Goal: Task Accomplishment & Management: Manage account settings

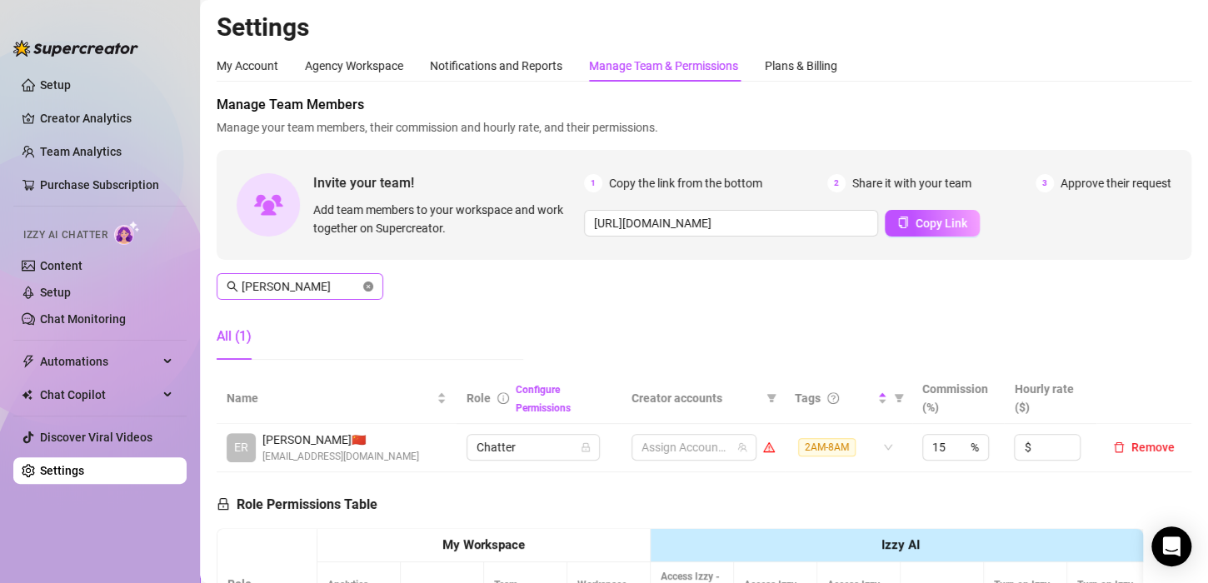
click at [368, 282] on icon "close-circle" at bounding box center [368, 287] width 10 height 10
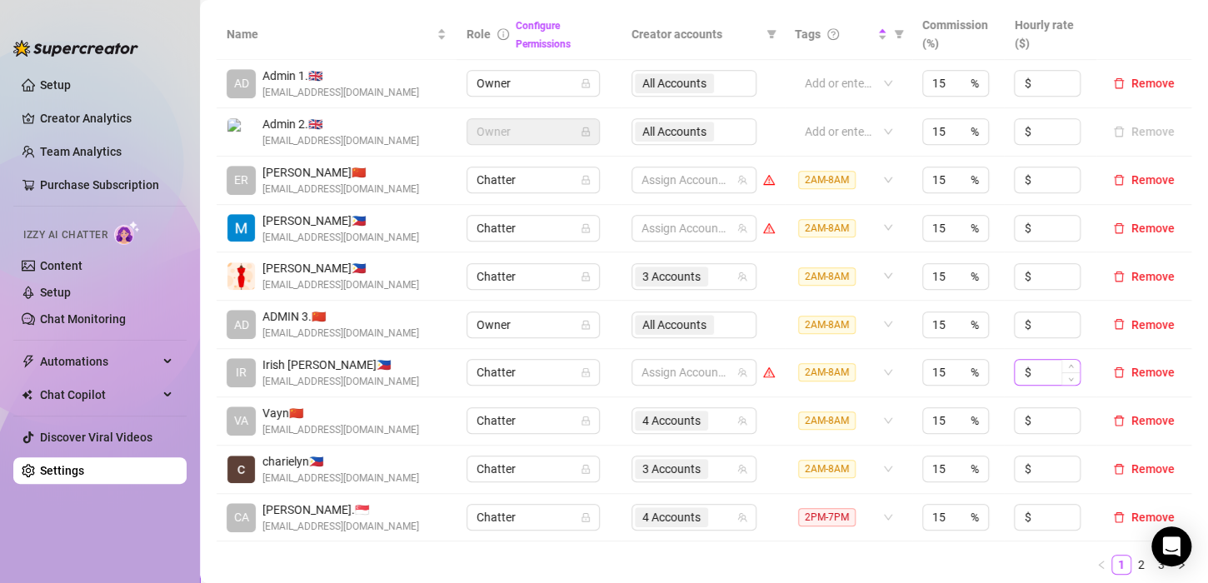
scroll to position [417, 0]
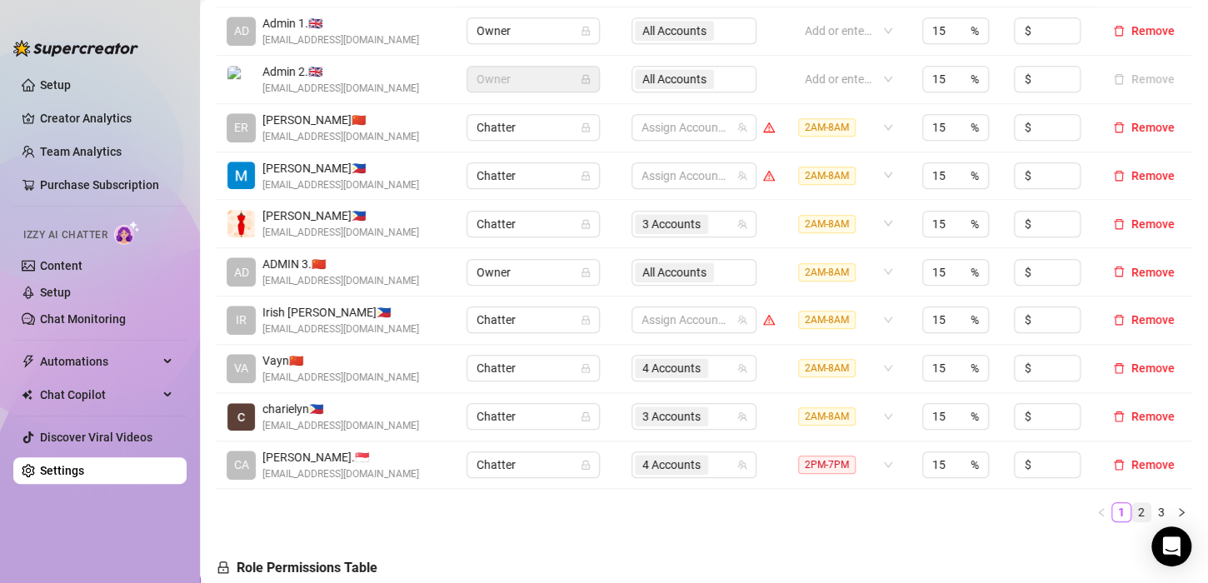
click at [1132, 511] on link "2" at bounding box center [1141, 512] width 18 height 18
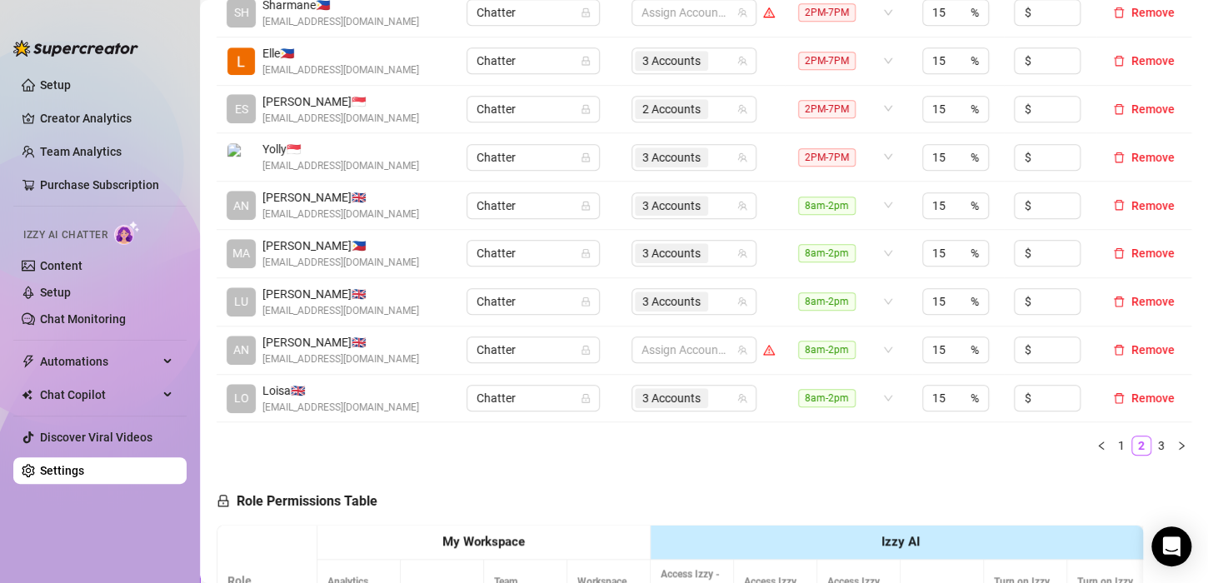
scroll to position [500, 0]
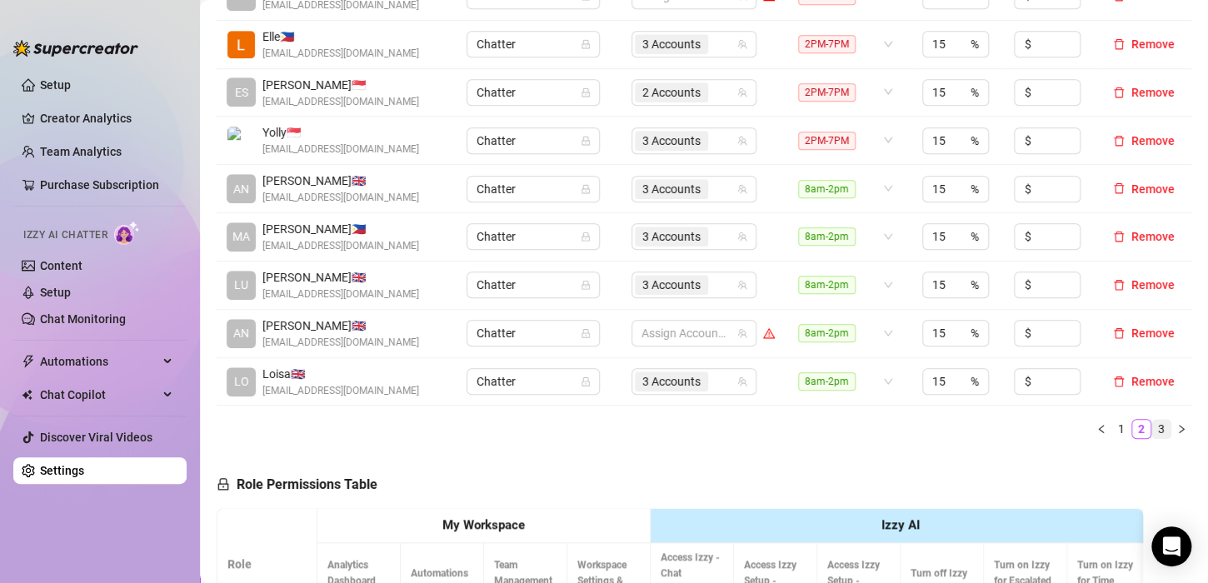
click at [1152, 427] on link "3" at bounding box center [1161, 429] width 18 height 18
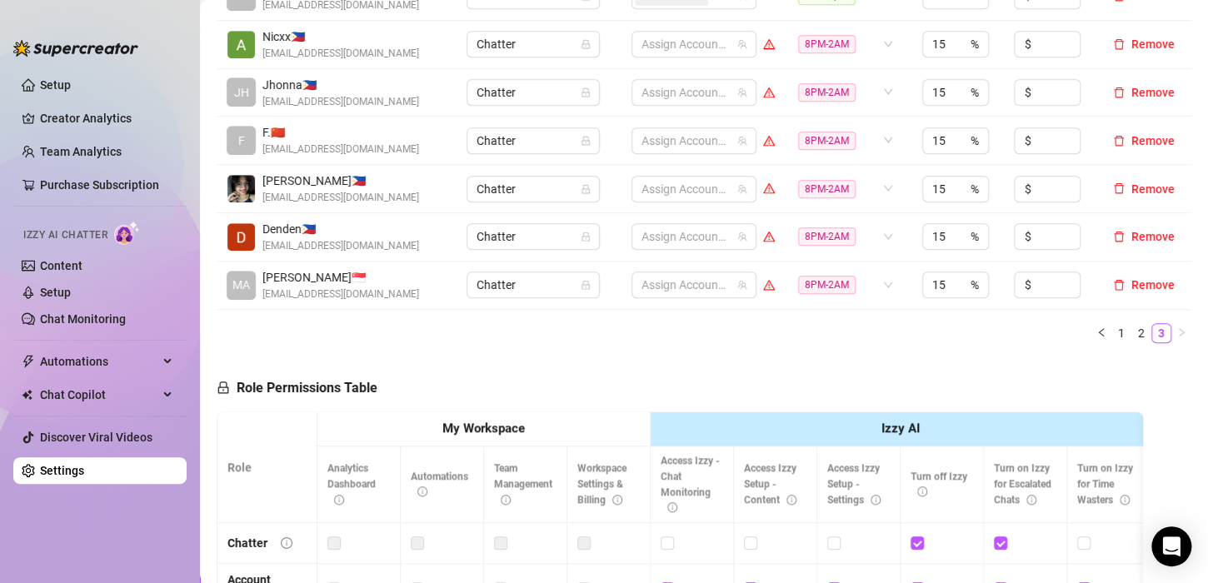
scroll to position [417, 0]
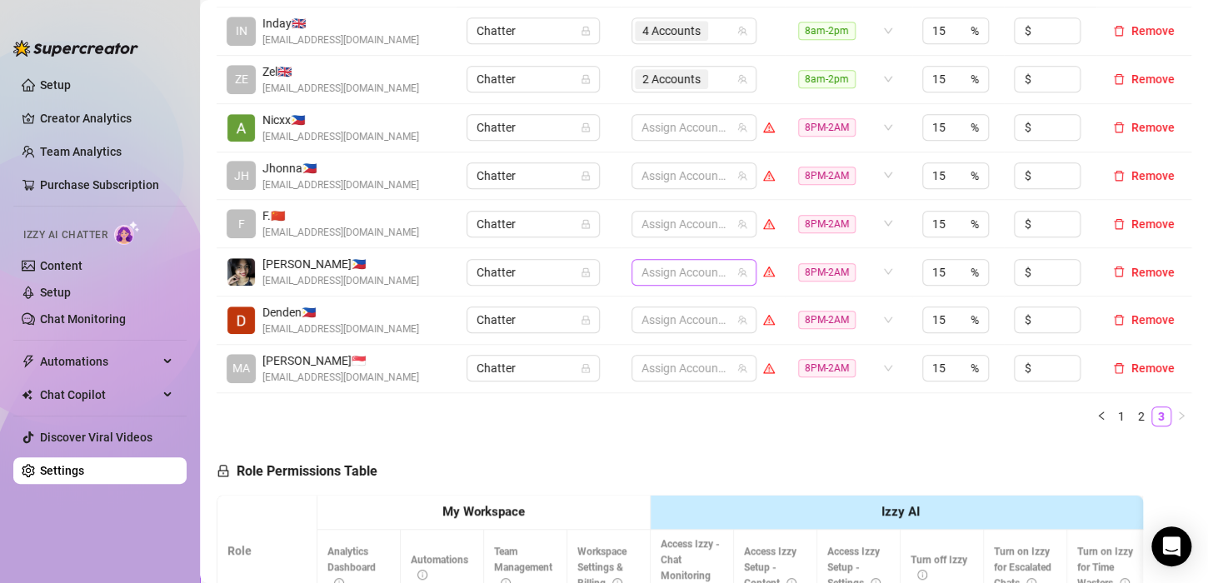
click at [642, 267] on div at bounding box center [685, 272] width 101 height 23
type input "jes"
click at [656, 302] on span "Select tree node" at bounding box center [657, 305] width 13 height 13
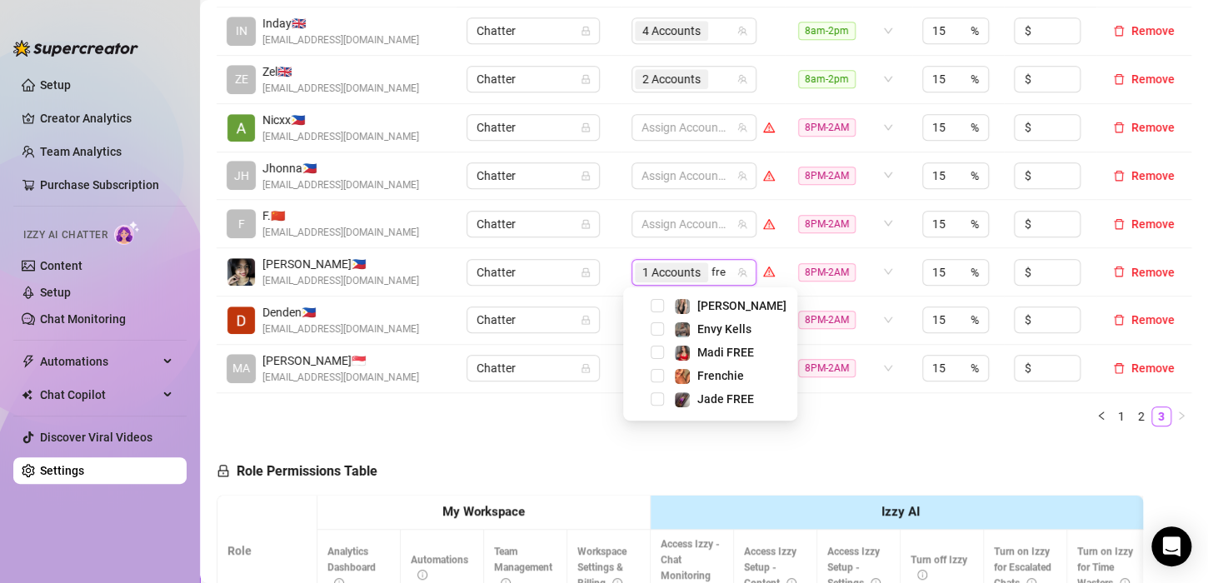
type input "fren"
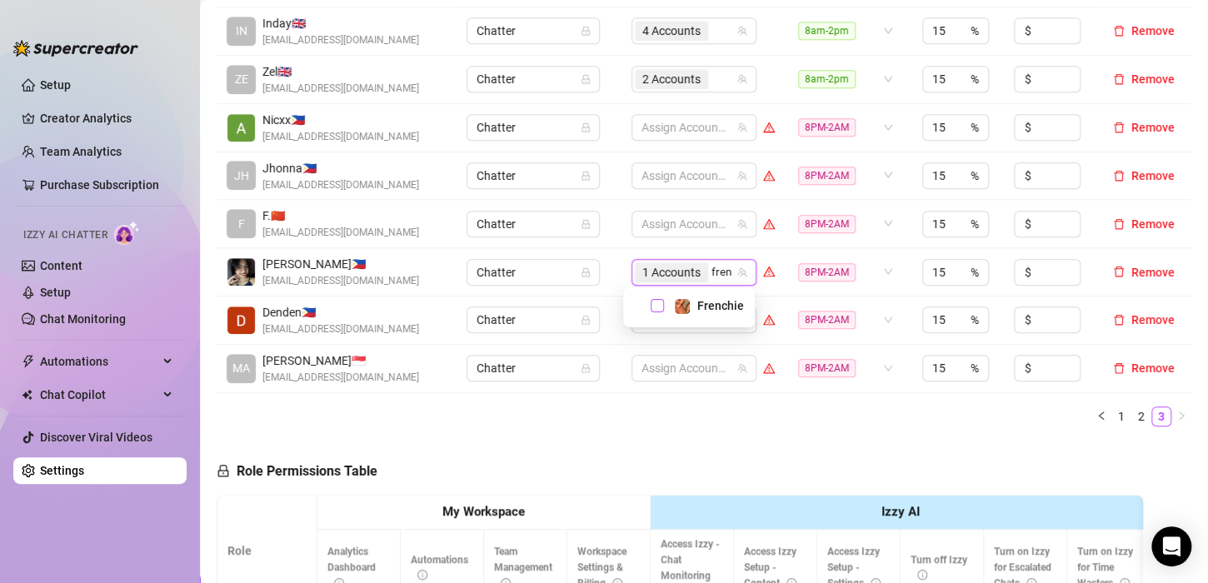
click at [656, 304] on span "Select tree node" at bounding box center [657, 305] width 13 height 13
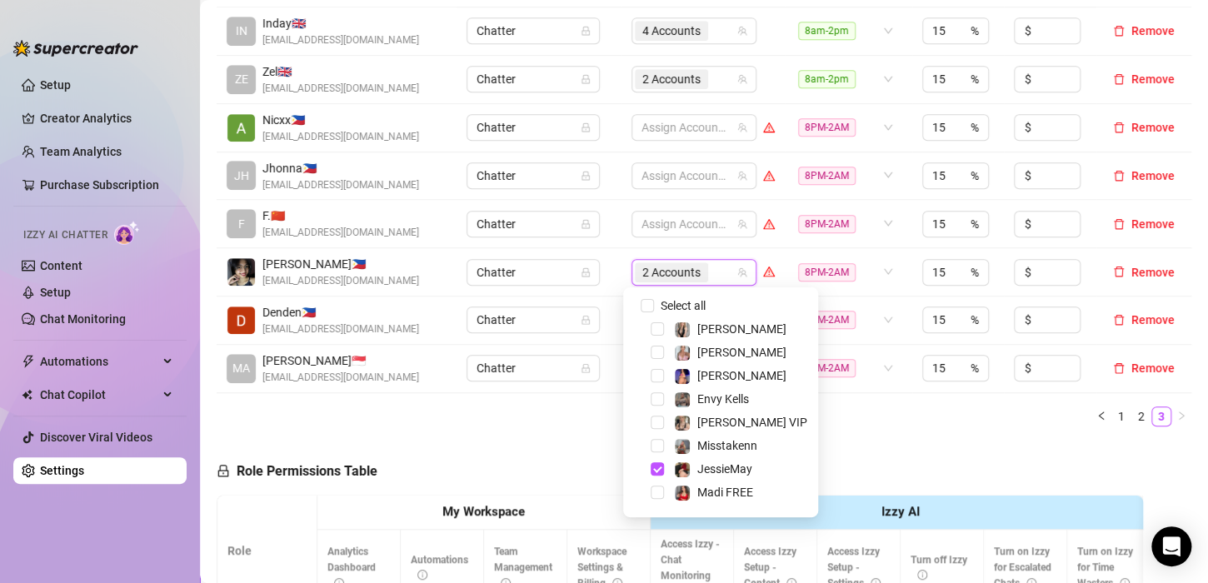
click at [602, 290] on td "Chatter" at bounding box center [539, 272] width 164 height 48
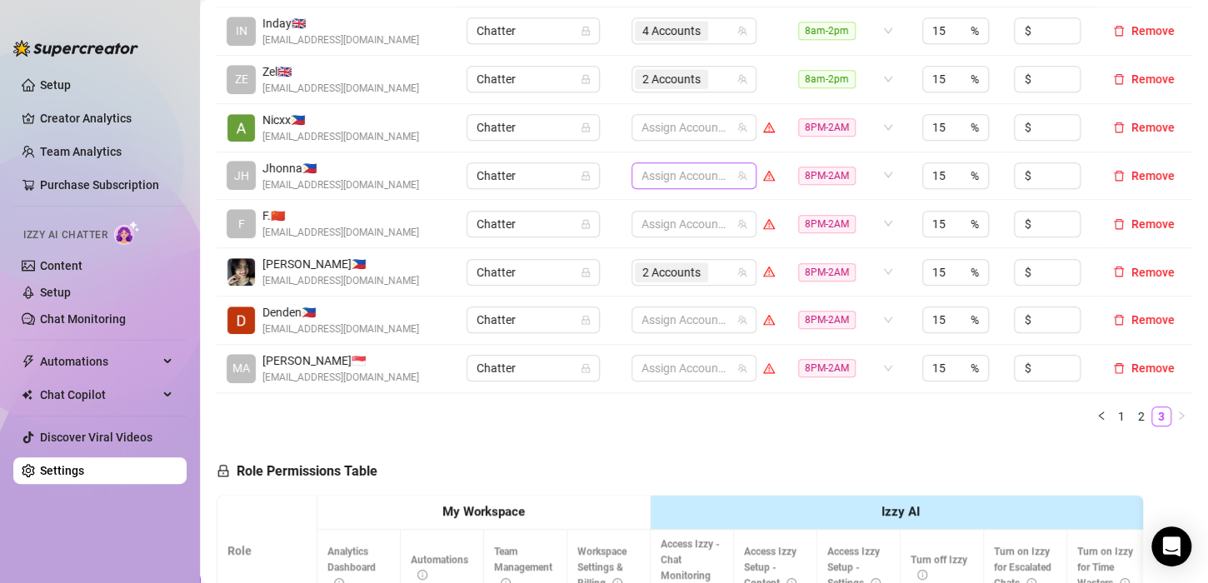
click at [657, 173] on div at bounding box center [685, 175] width 101 height 23
type input "envy"
click at [659, 207] on span "Select tree node" at bounding box center [657, 209] width 13 height 13
type input "valen"
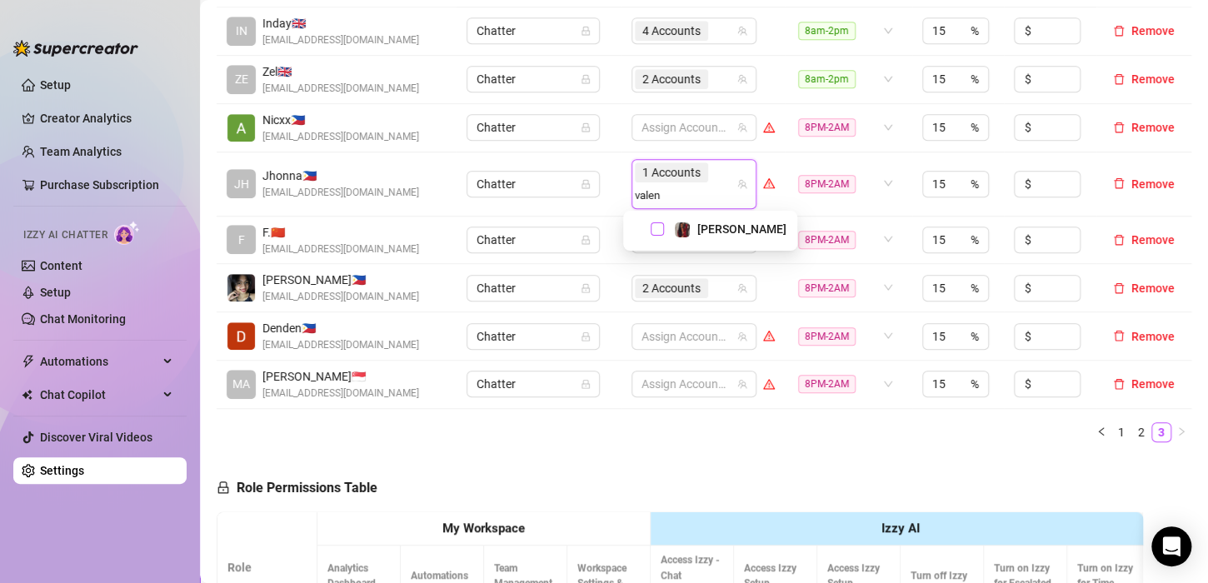
click at [661, 234] on span "Select tree node" at bounding box center [657, 228] width 13 height 13
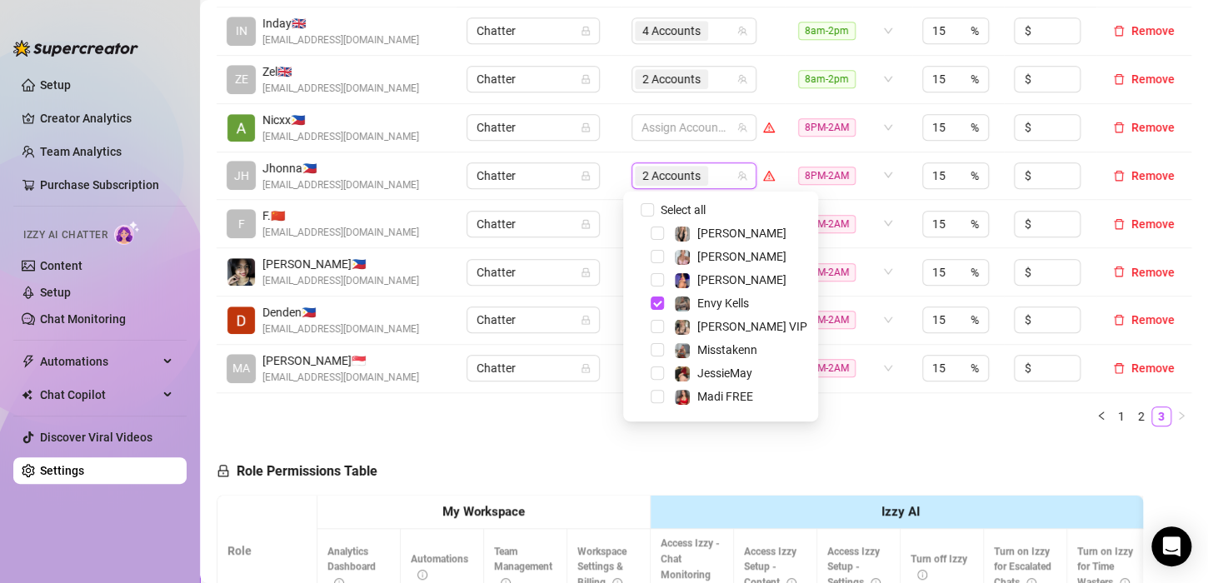
click at [606, 222] on td "Chatter" at bounding box center [539, 224] width 164 height 48
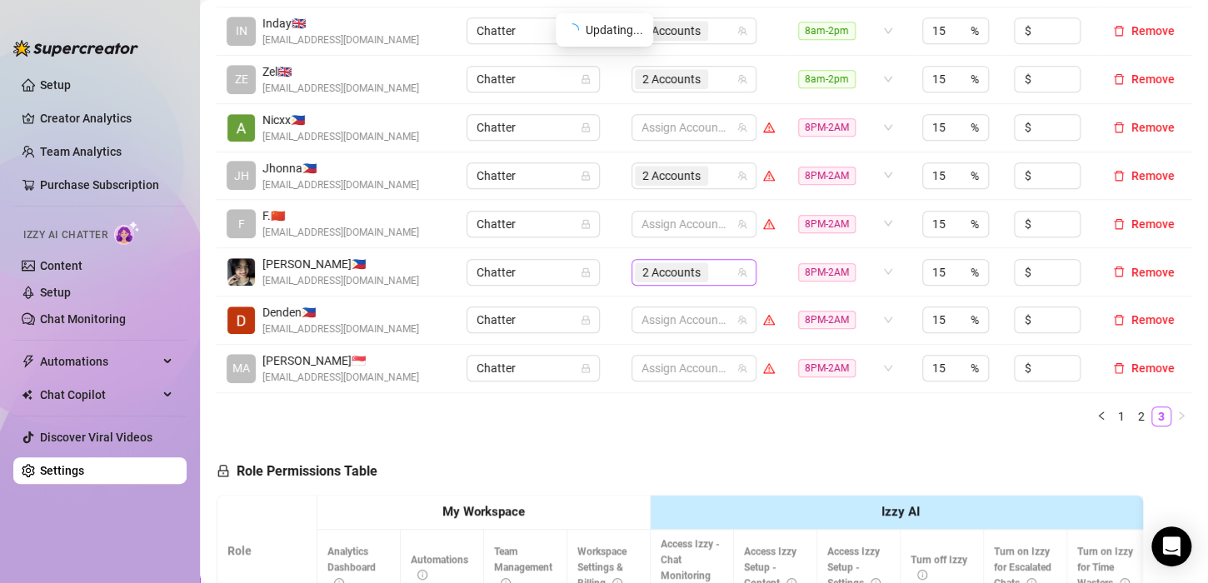
scroll to position [333, 0]
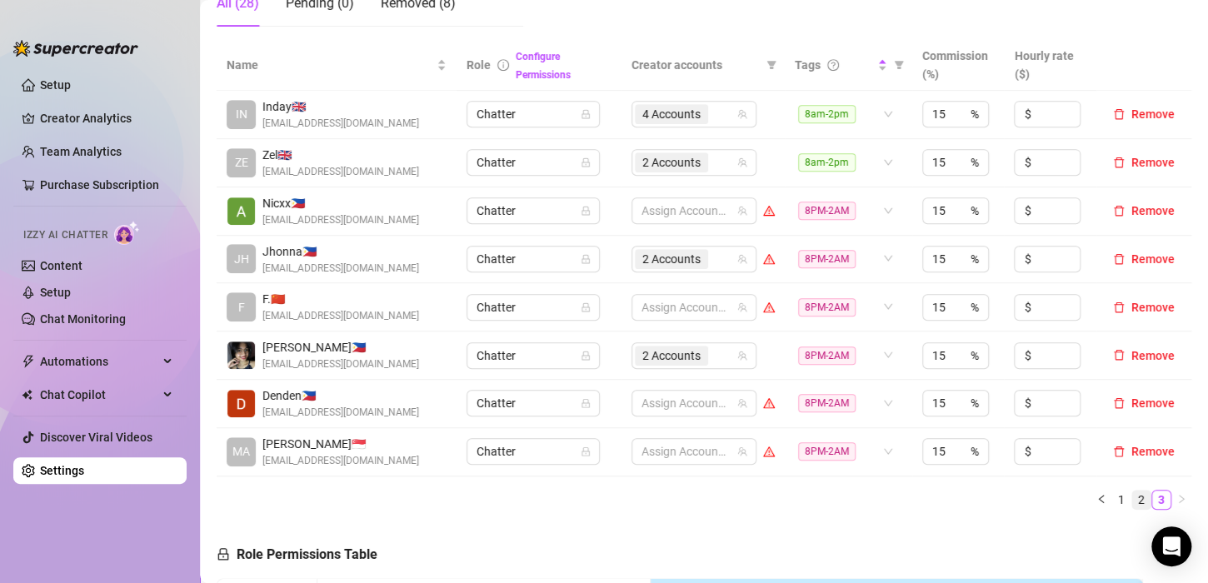
click at [1132, 497] on link "2" at bounding box center [1141, 500] width 18 height 18
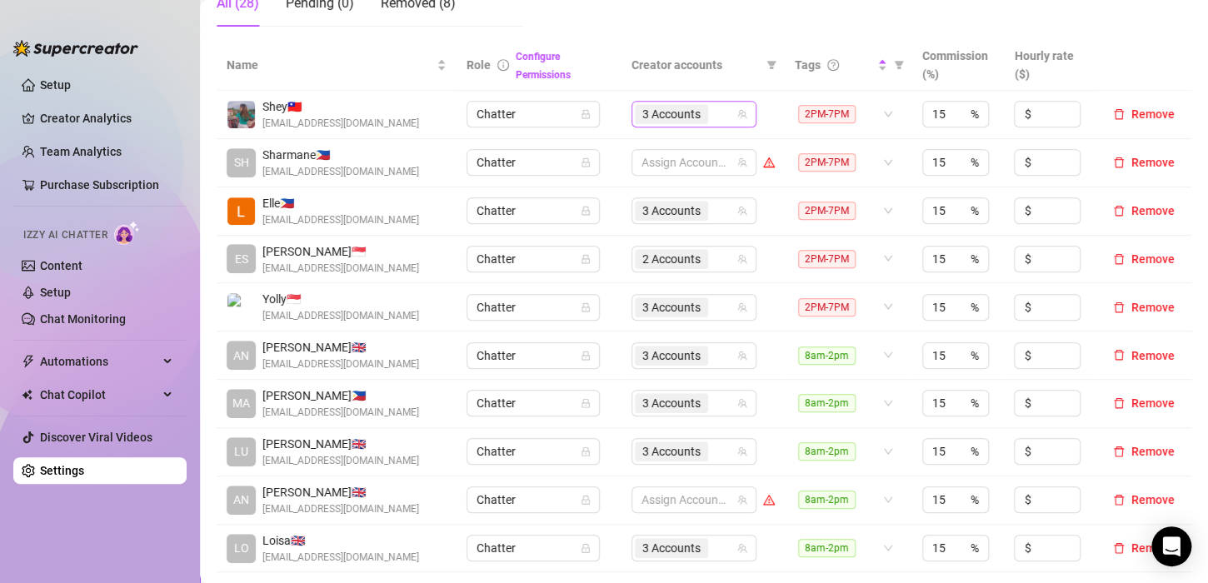
click at [711, 110] on div "3 Accounts" at bounding box center [685, 113] width 101 height 23
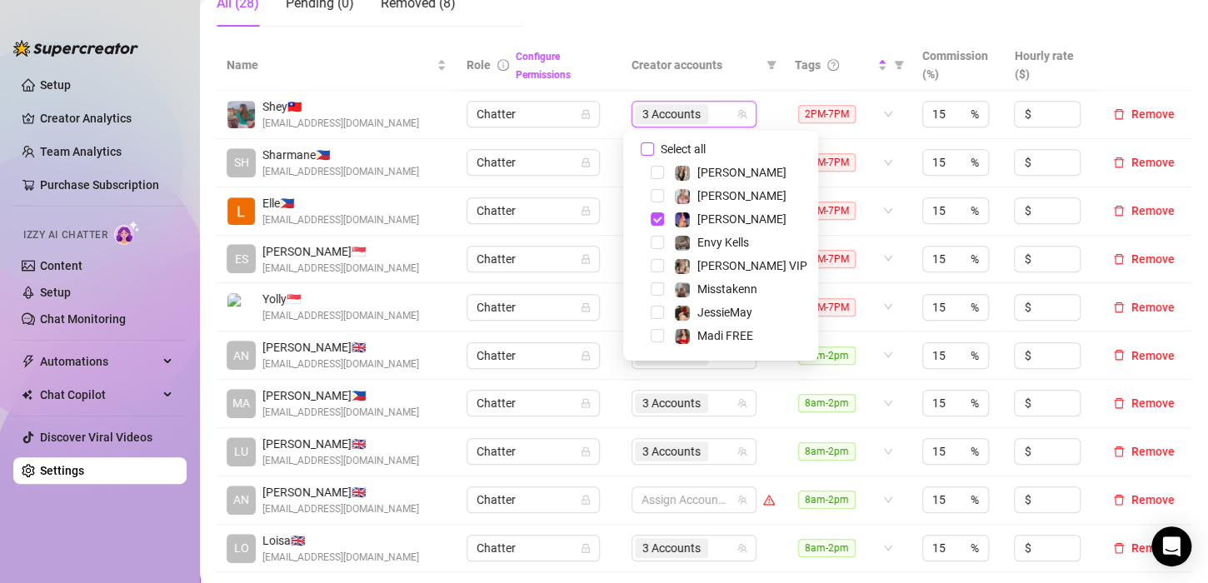
click at [653, 149] on input "Select all" at bounding box center [647, 148] width 13 height 13
checkbox input "false"
type input "madi"
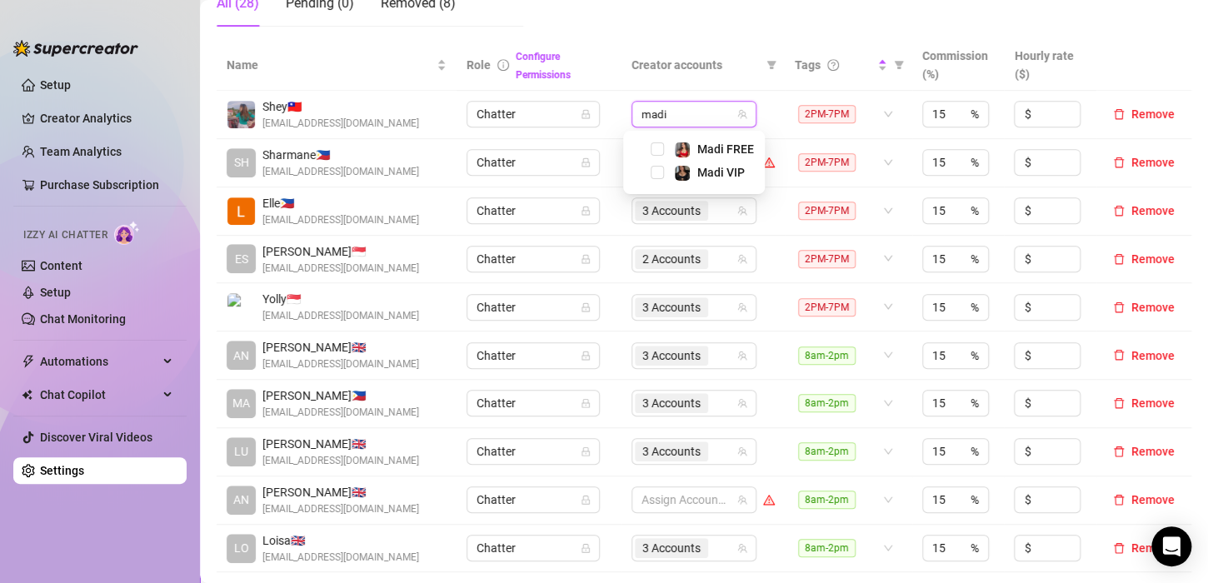
click at [656, 142] on div "Madi FREE" at bounding box center [693, 149] width 133 height 20
click at [661, 150] on span "Select tree node" at bounding box center [657, 148] width 13 height 13
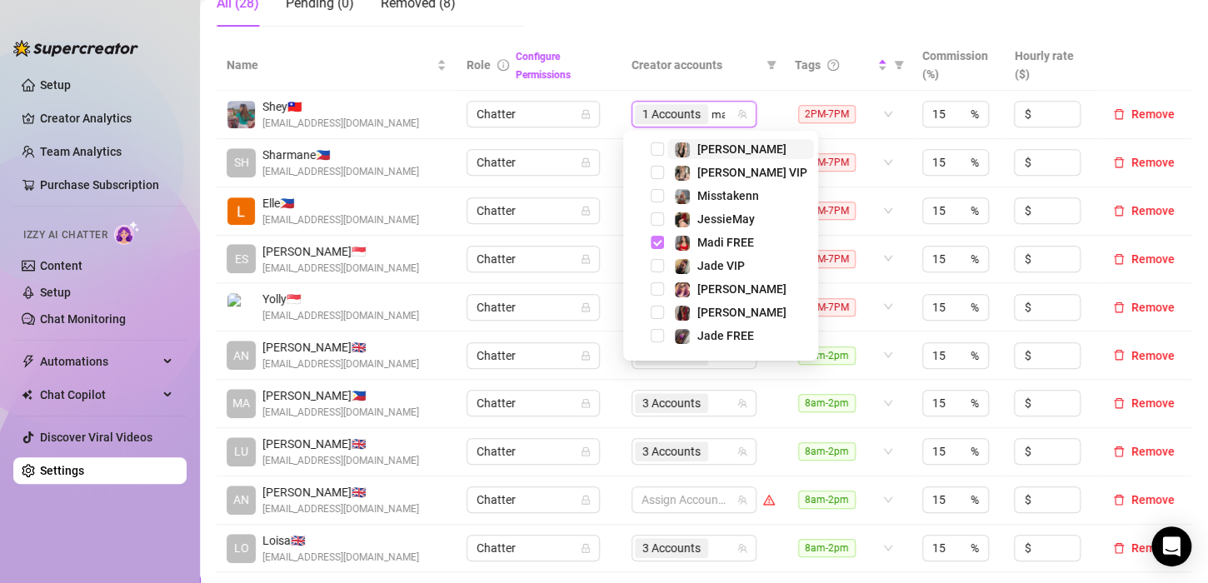
type input "madi"
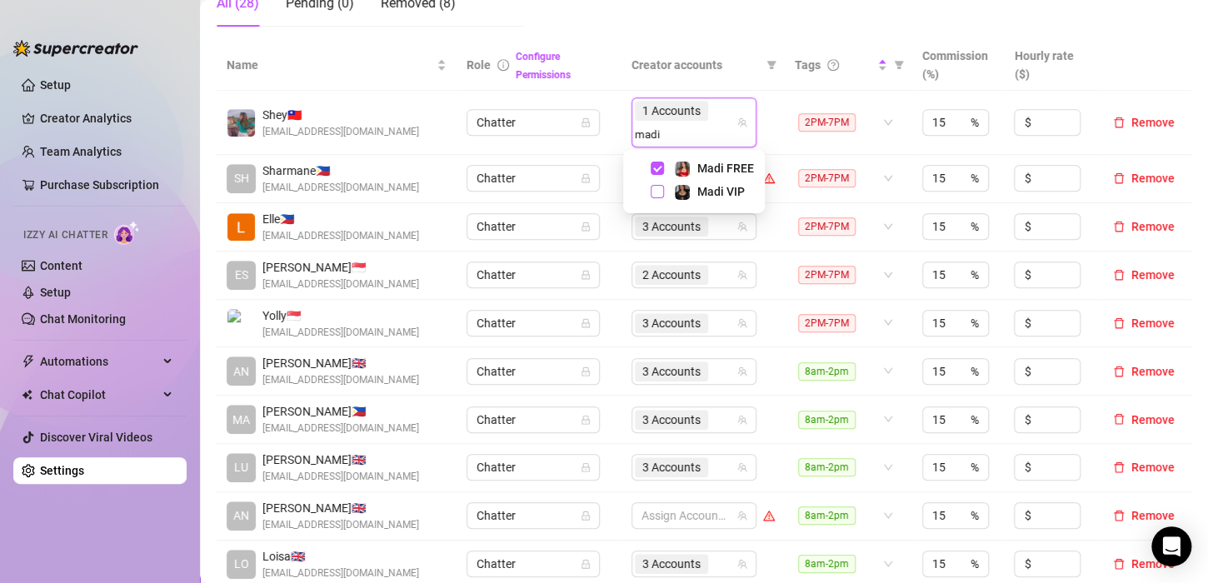
click at [657, 187] on span "Select tree node" at bounding box center [657, 191] width 13 height 13
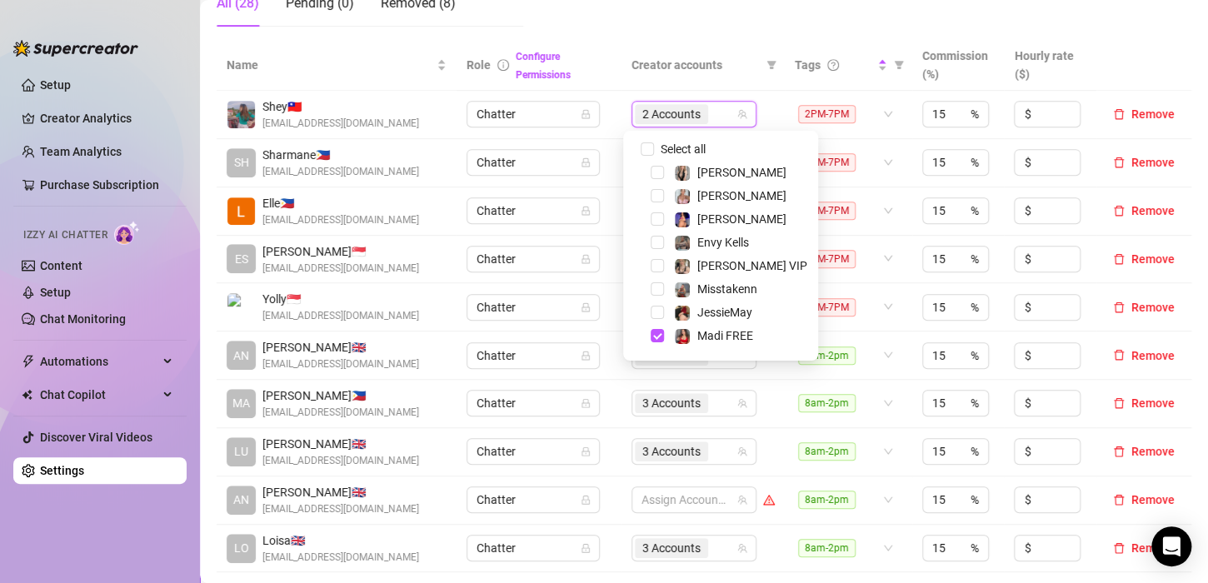
click at [621, 137] on td "2 Accounts" at bounding box center [702, 115] width 163 height 48
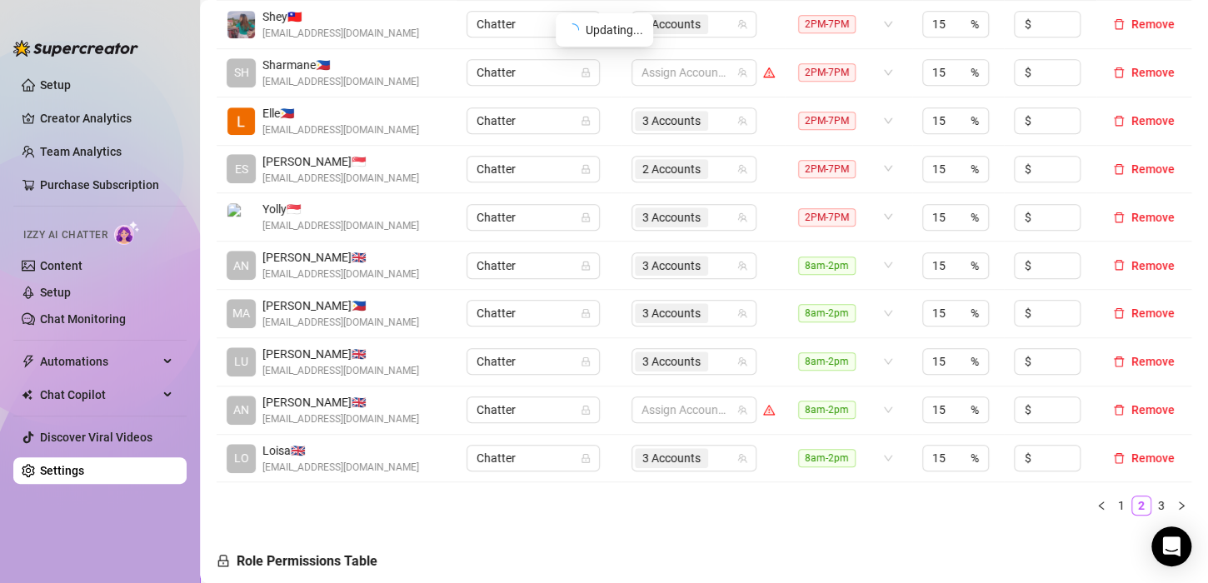
scroll to position [500, 0]
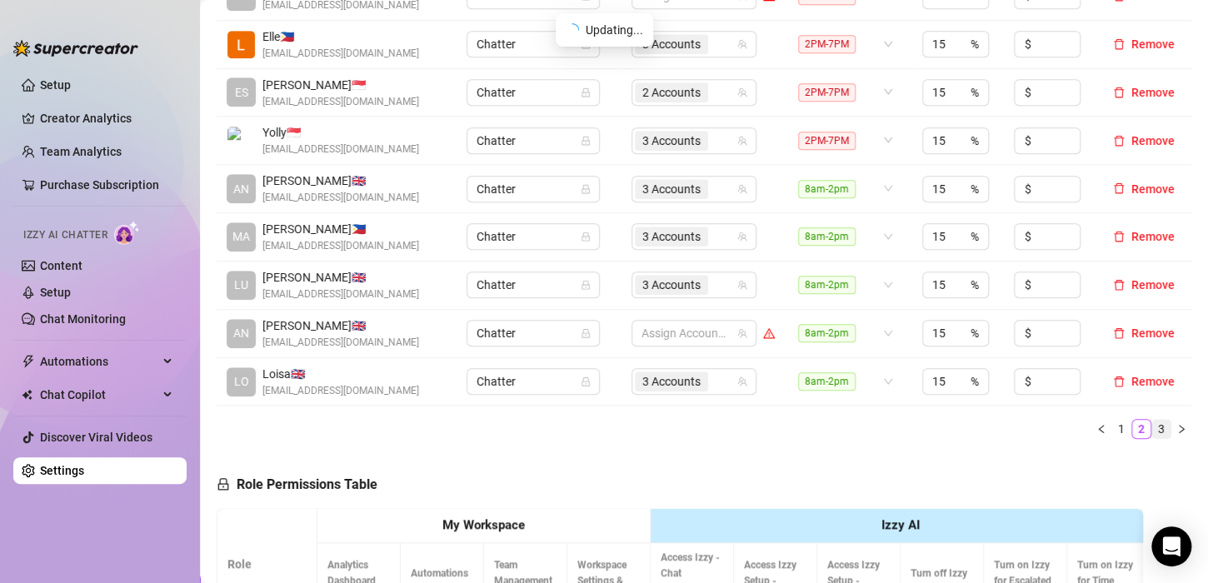
click at [1152, 427] on link "3" at bounding box center [1161, 429] width 18 height 18
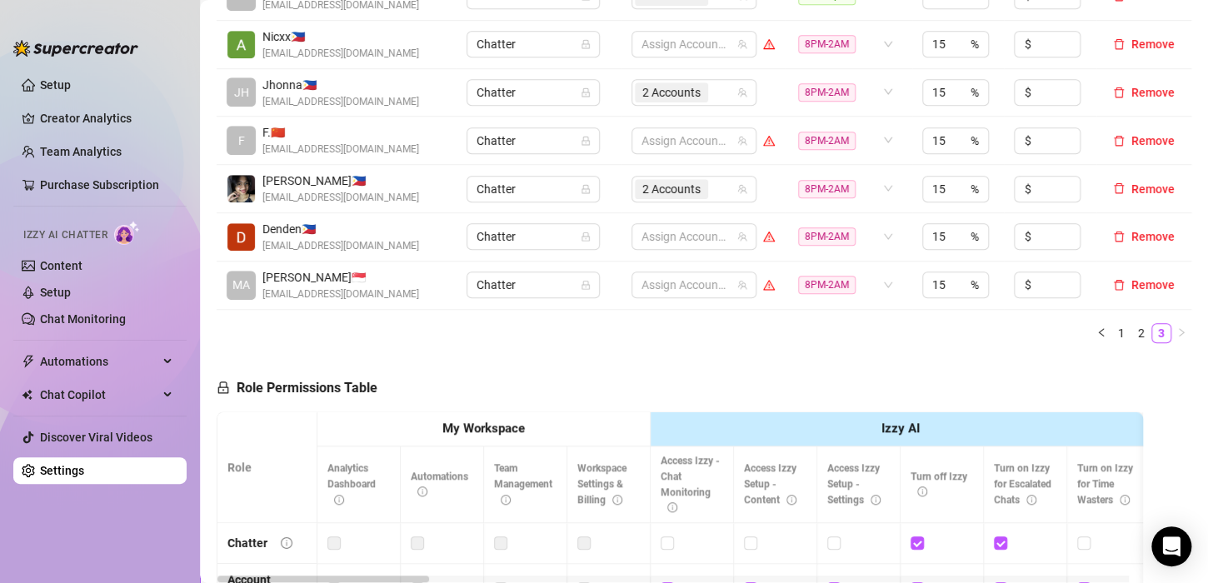
scroll to position [417, 0]
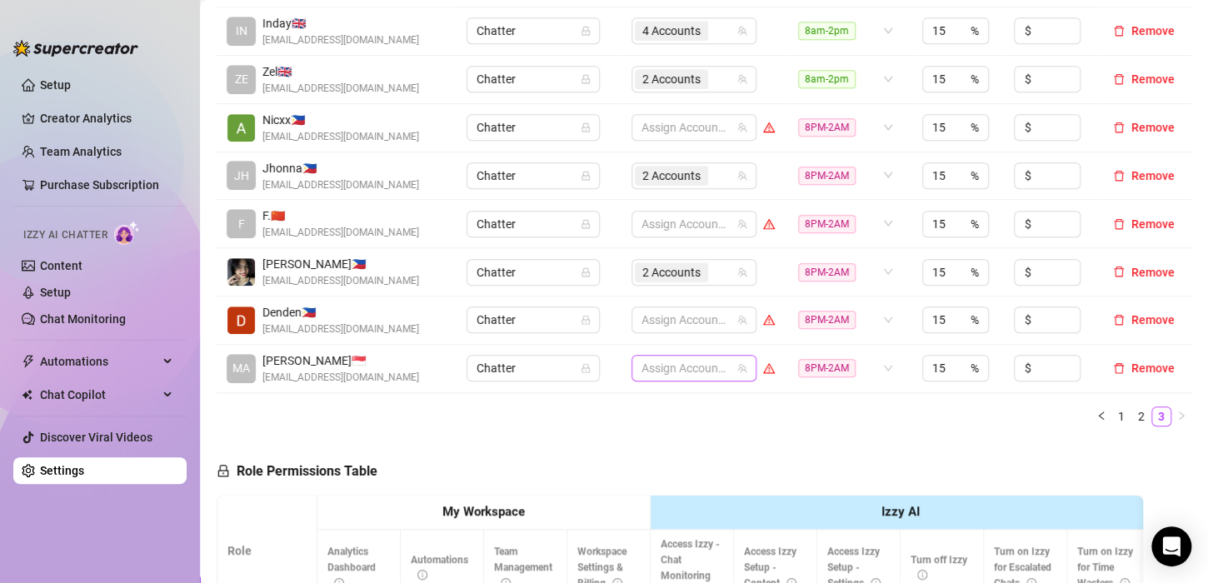
click at [671, 362] on div at bounding box center [685, 368] width 101 height 23
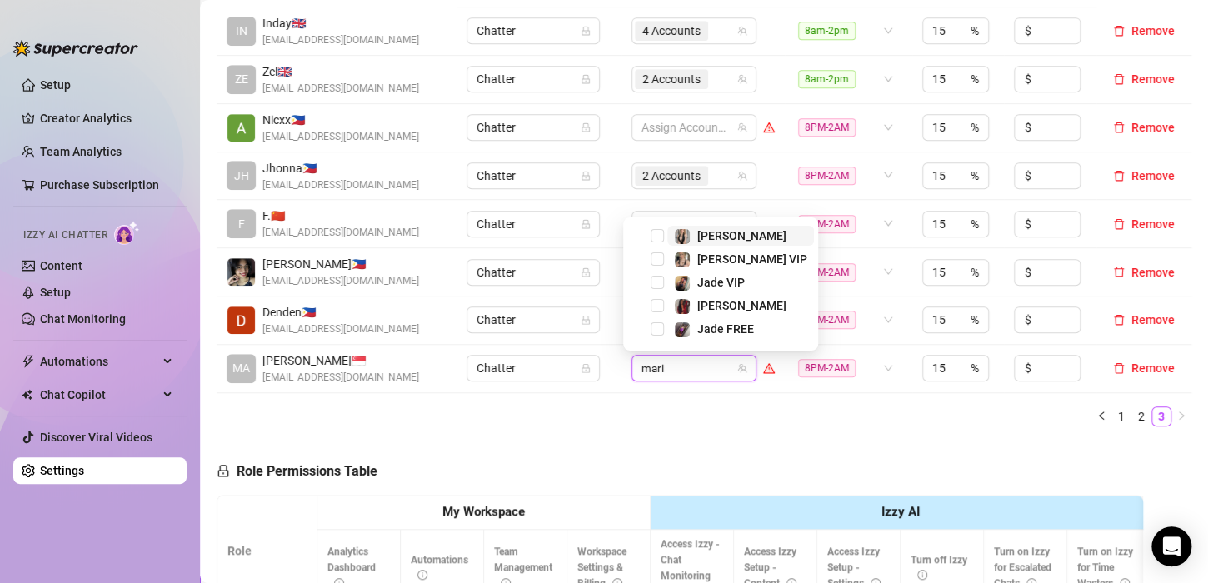
type input "[PERSON_NAME]"
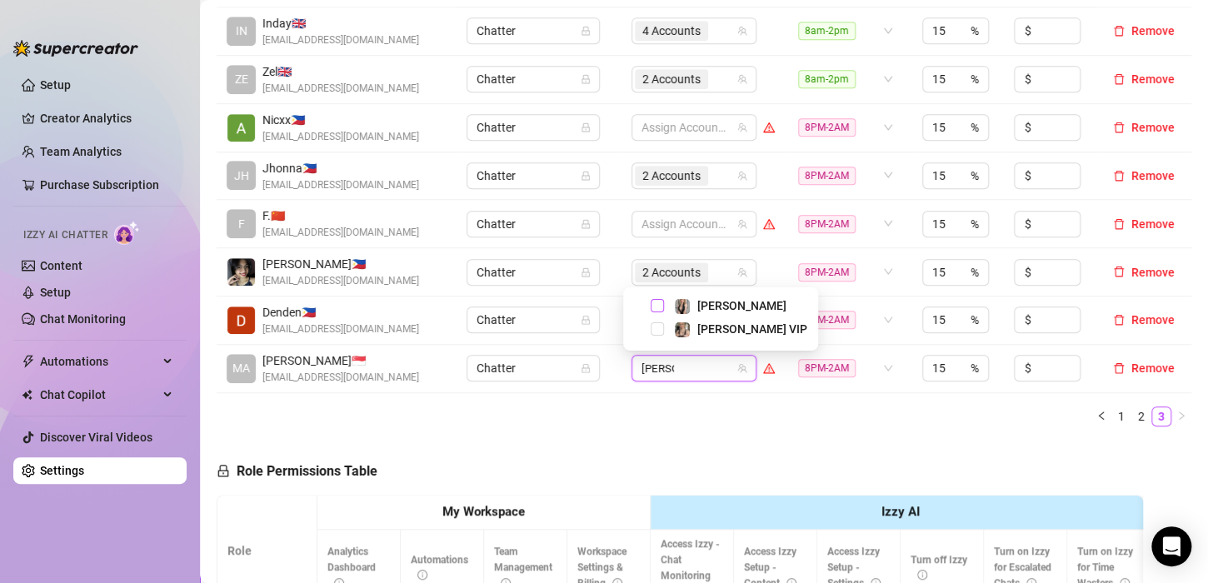
click at [658, 307] on span "Select tree node" at bounding box center [657, 305] width 13 height 13
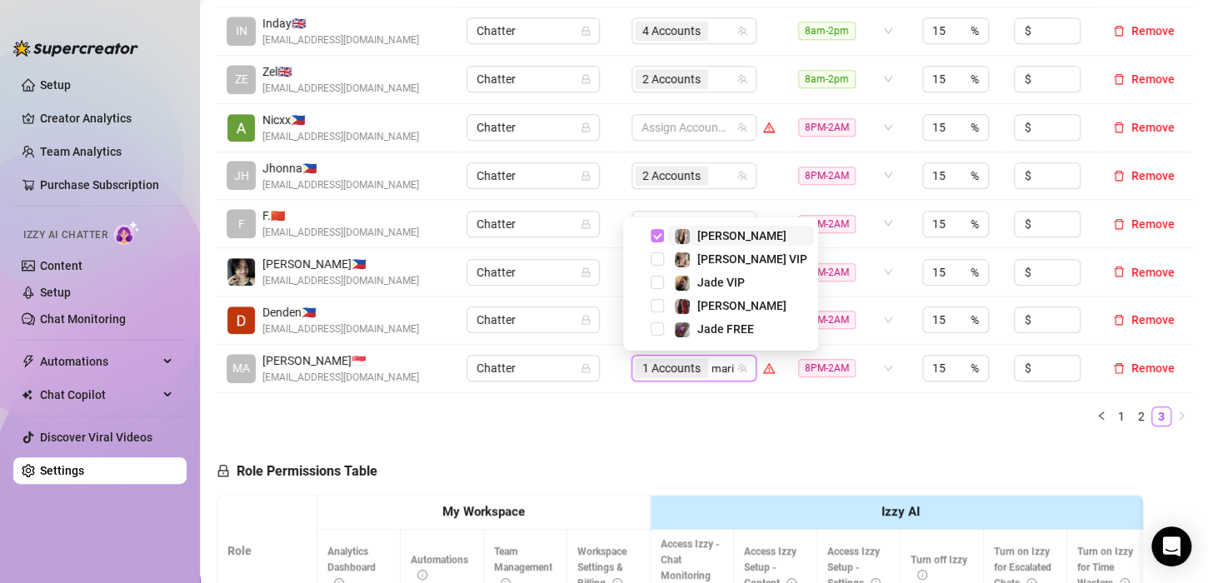
type input "[PERSON_NAME]"
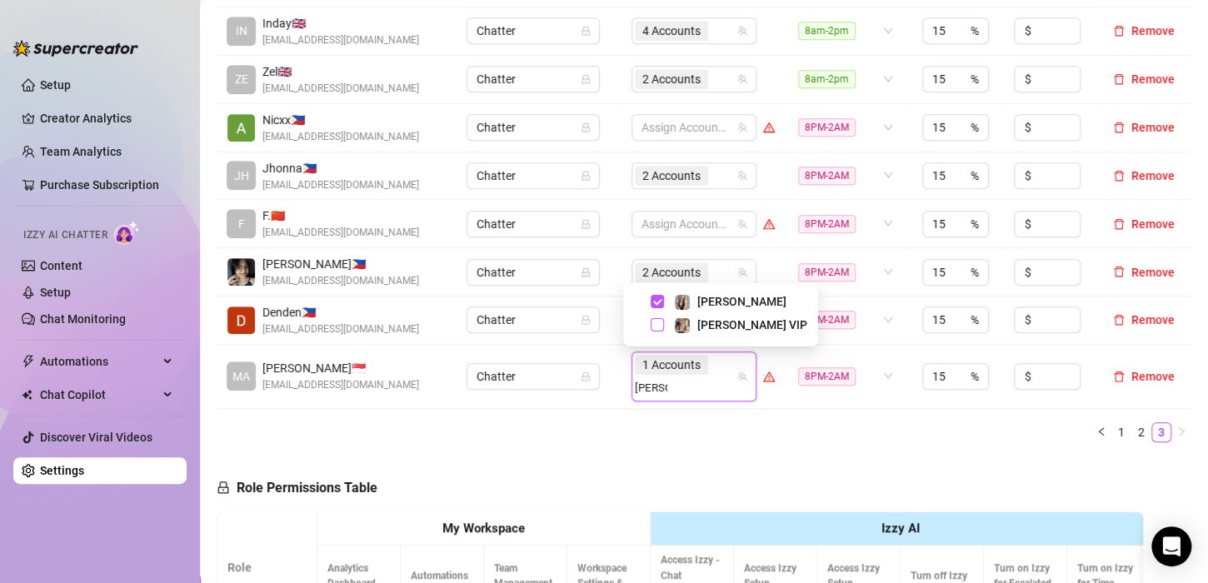
click at [657, 326] on span "Select tree node" at bounding box center [657, 324] width 13 height 13
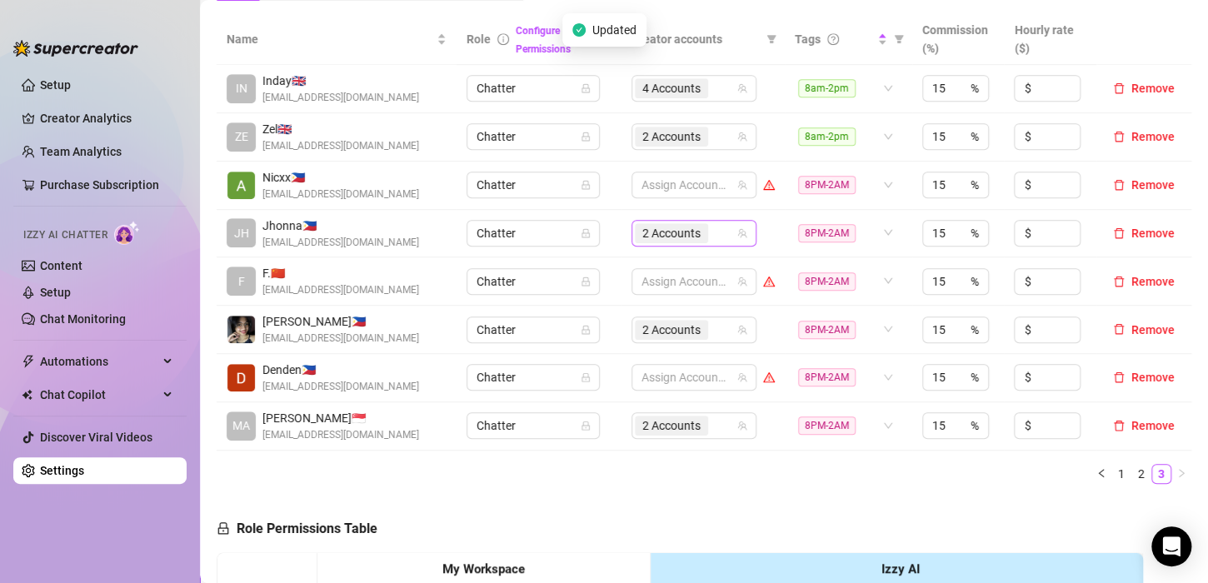
scroll to position [333, 0]
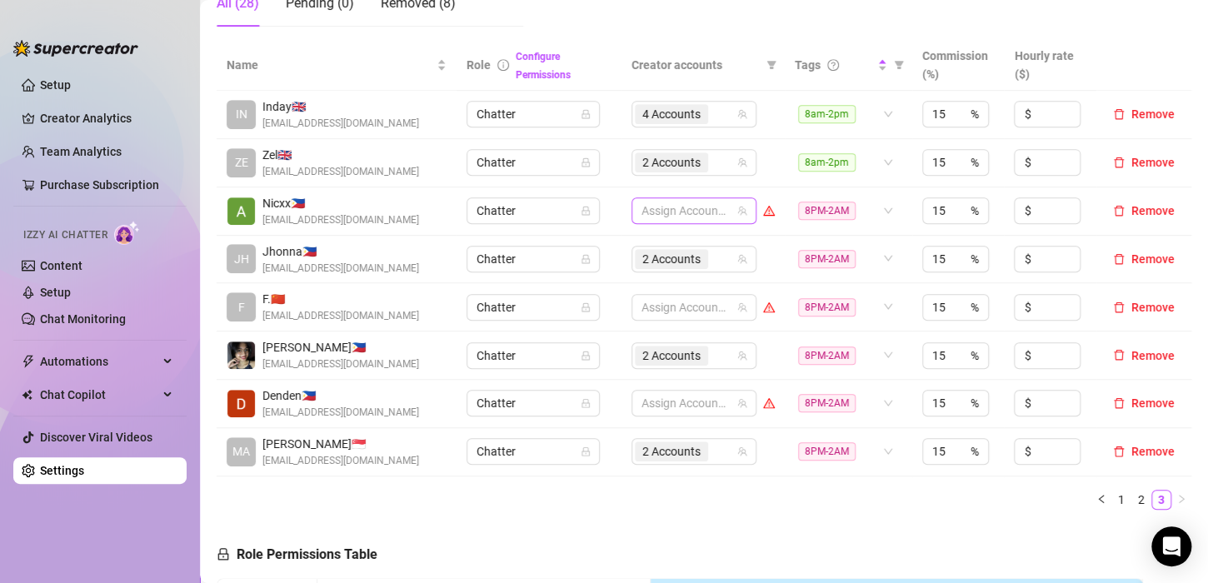
click at [684, 210] on div at bounding box center [685, 210] width 101 height 23
type input "jade"
click at [659, 245] on span "Select tree node" at bounding box center [657, 244] width 13 height 13
type input "jade"
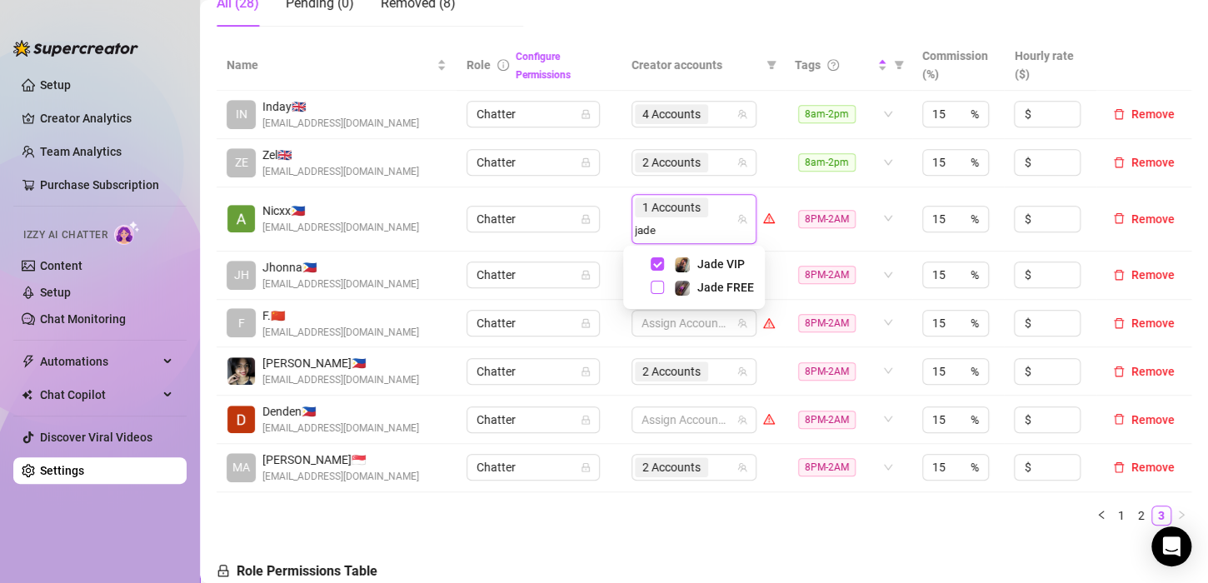
click at [660, 282] on span "Select tree node" at bounding box center [657, 287] width 13 height 13
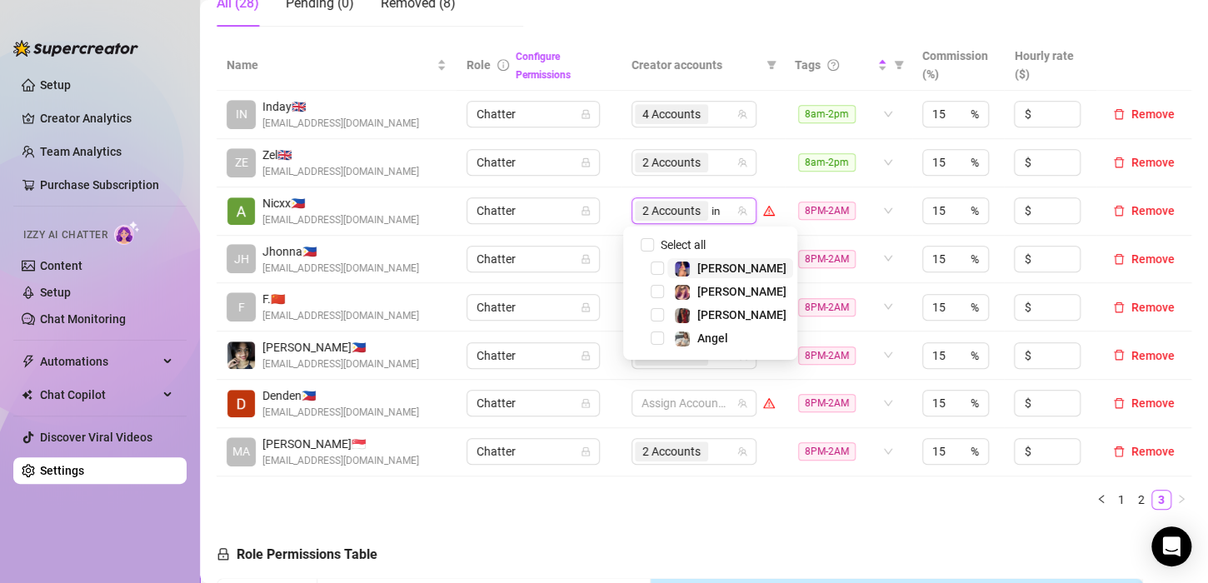
type input "ink"
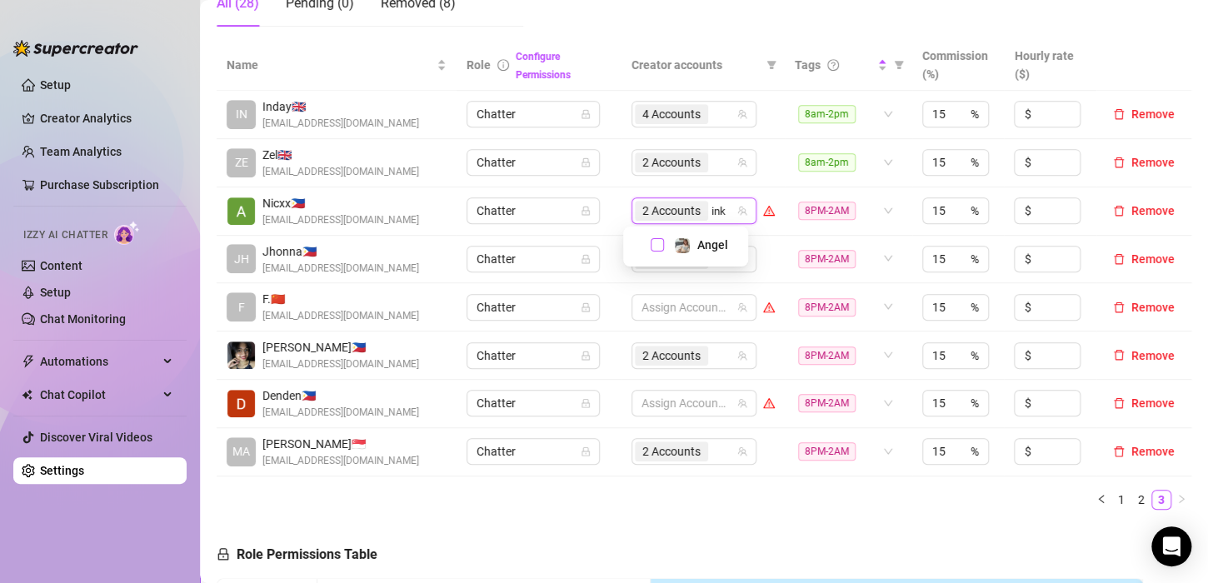
click at [659, 248] on span "Select tree node" at bounding box center [657, 244] width 13 height 13
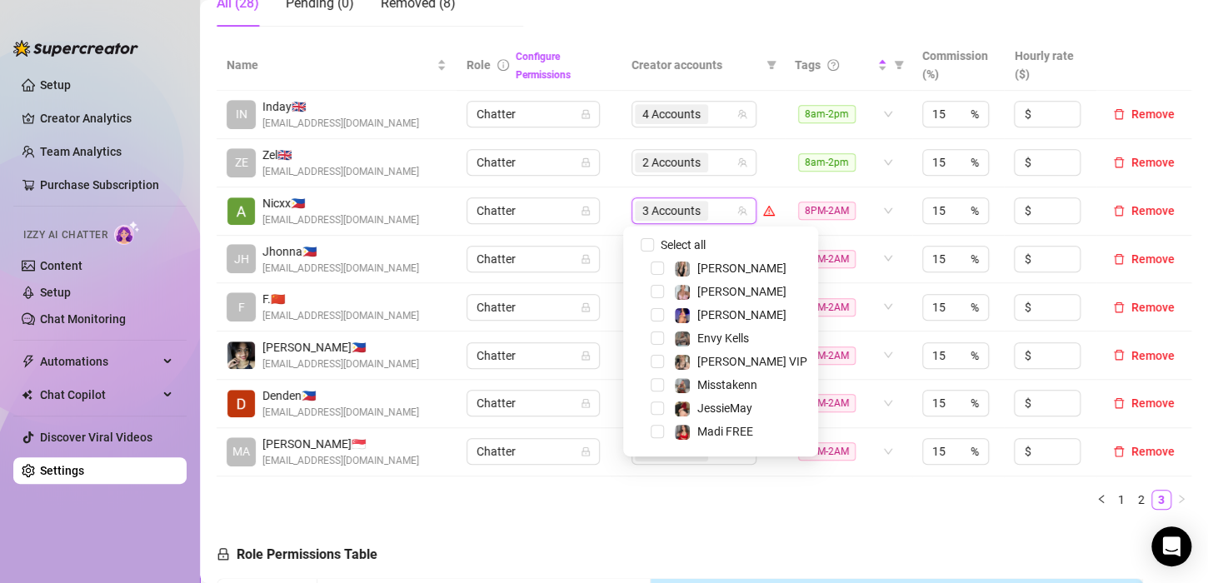
click at [812, 229] on td "8PM-2AM" at bounding box center [848, 211] width 127 height 48
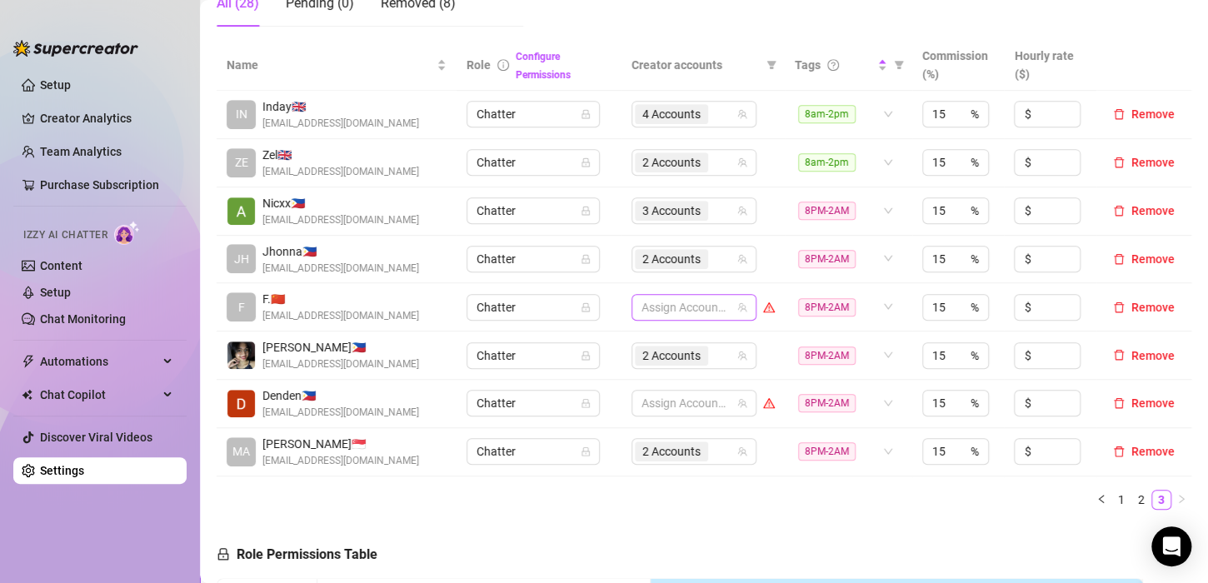
click at [669, 302] on div at bounding box center [685, 307] width 101 height 23
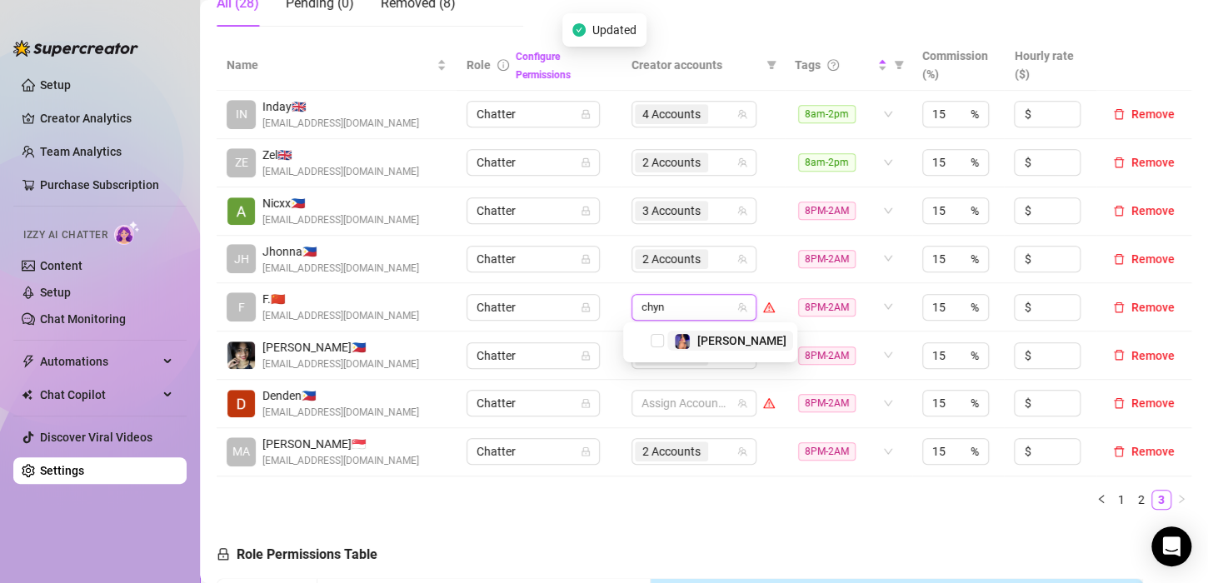
type input "[PERSON_NAME]"
click at [658, 342] on span "Select tree node" at bounding box center [657, 340] width 13 height 13
type input "[PERSON_NAME]"
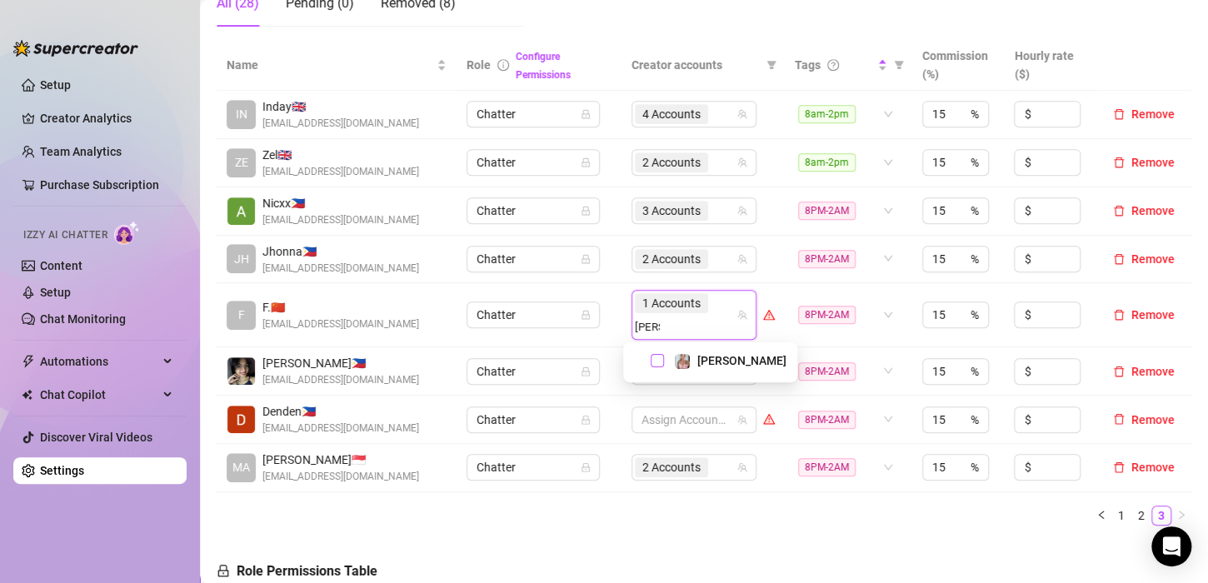
click at [660, 364] on span "Select tree node" at bounding box center [657, 360] width 13 height 13
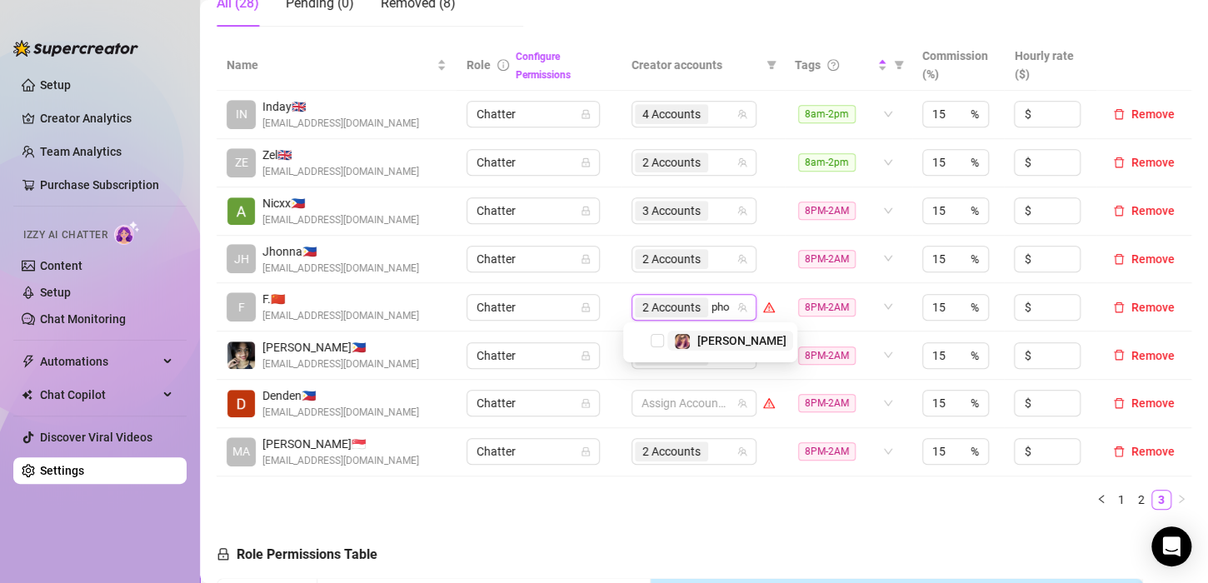
type input "phoe"
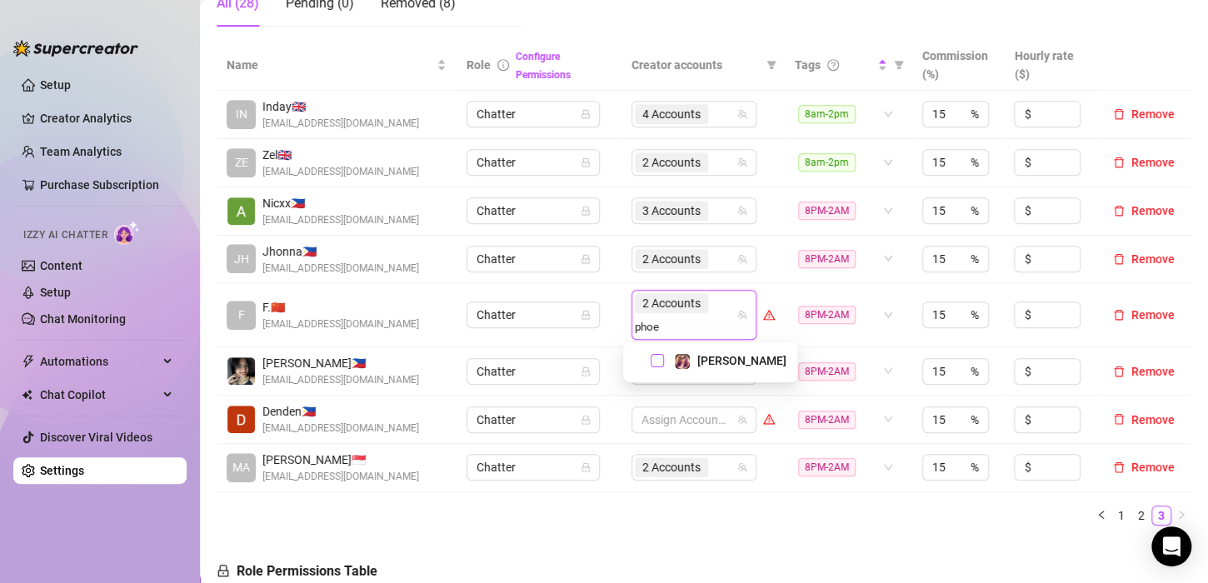
click at [651, 356] on span "Select tree node" at bounding box center [657, 360] width 13 height 13
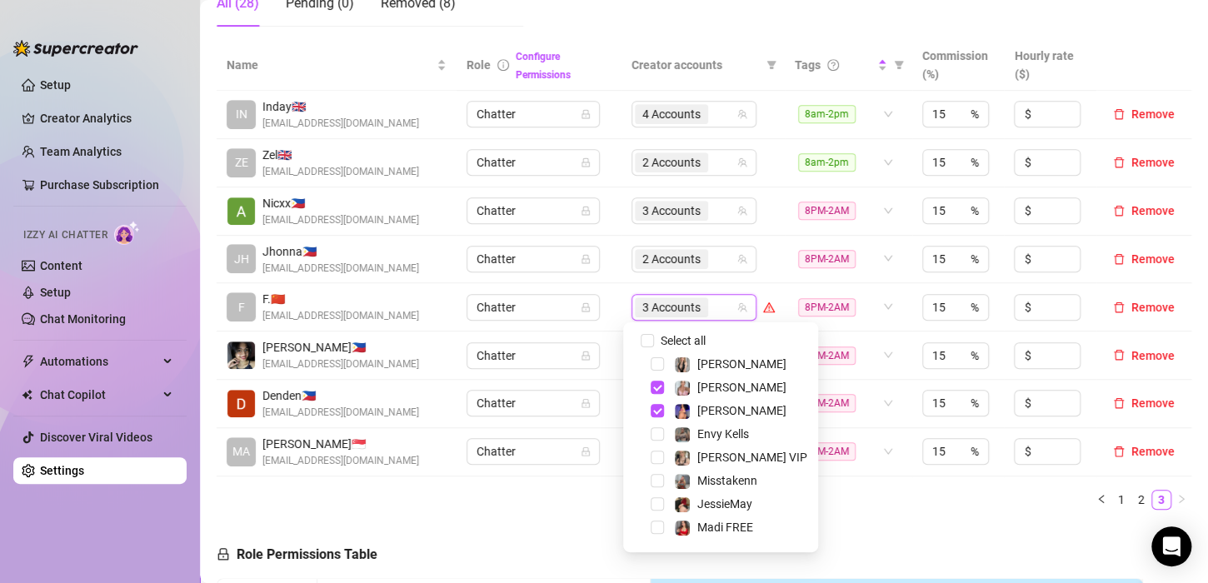
click at [606, 322] on td "Chatter" at bounding box center [539, 307] width 164 height 48
